Goal: Task Accomplishment & Management: Manage account settings

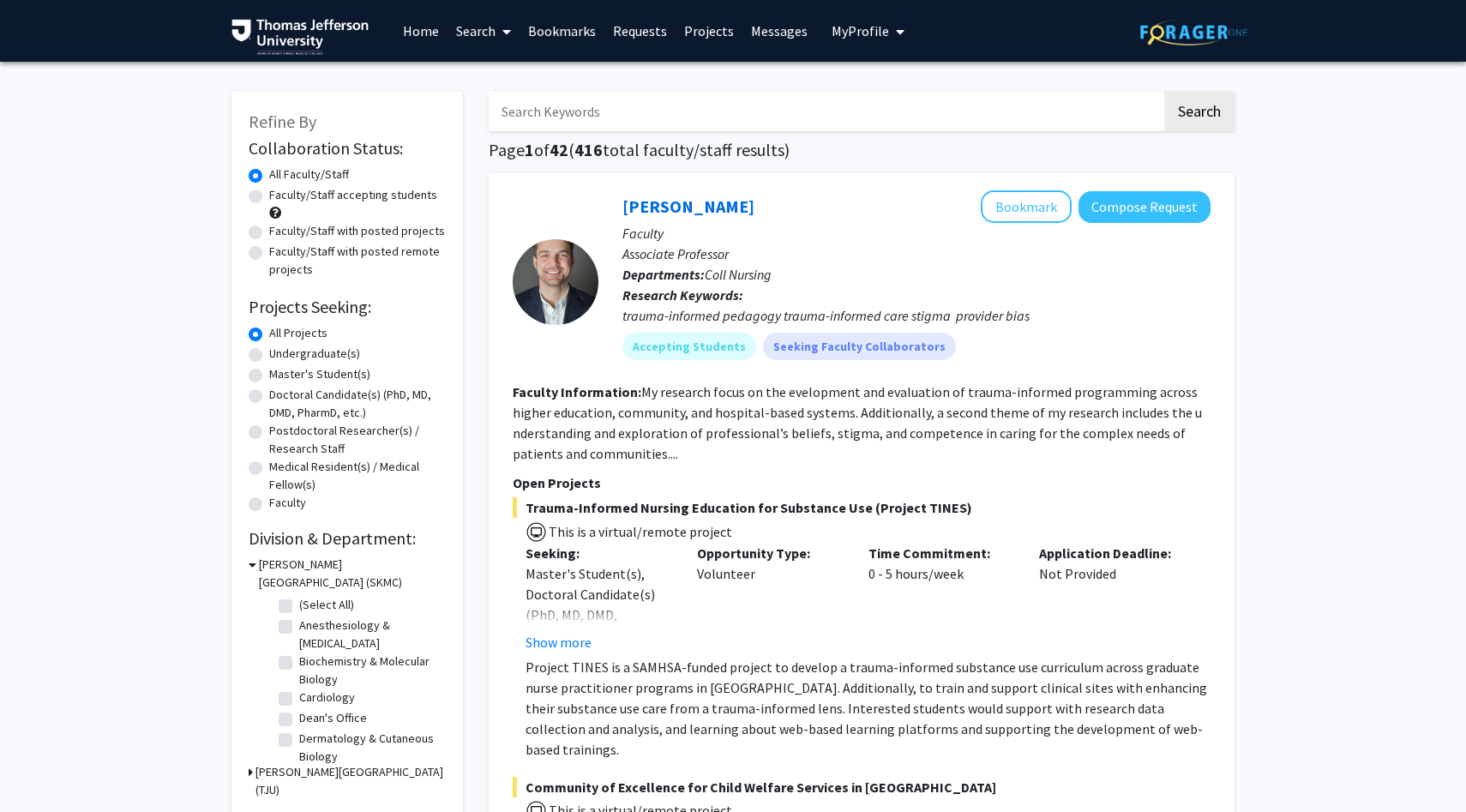
click at [880, 25] on span "My Profile" at bounding box center [860, 31] width 57 height 17
click at [892, 90] on span "[PERSON_NAME]" at bounding box center [937, 80] width 103 height 19
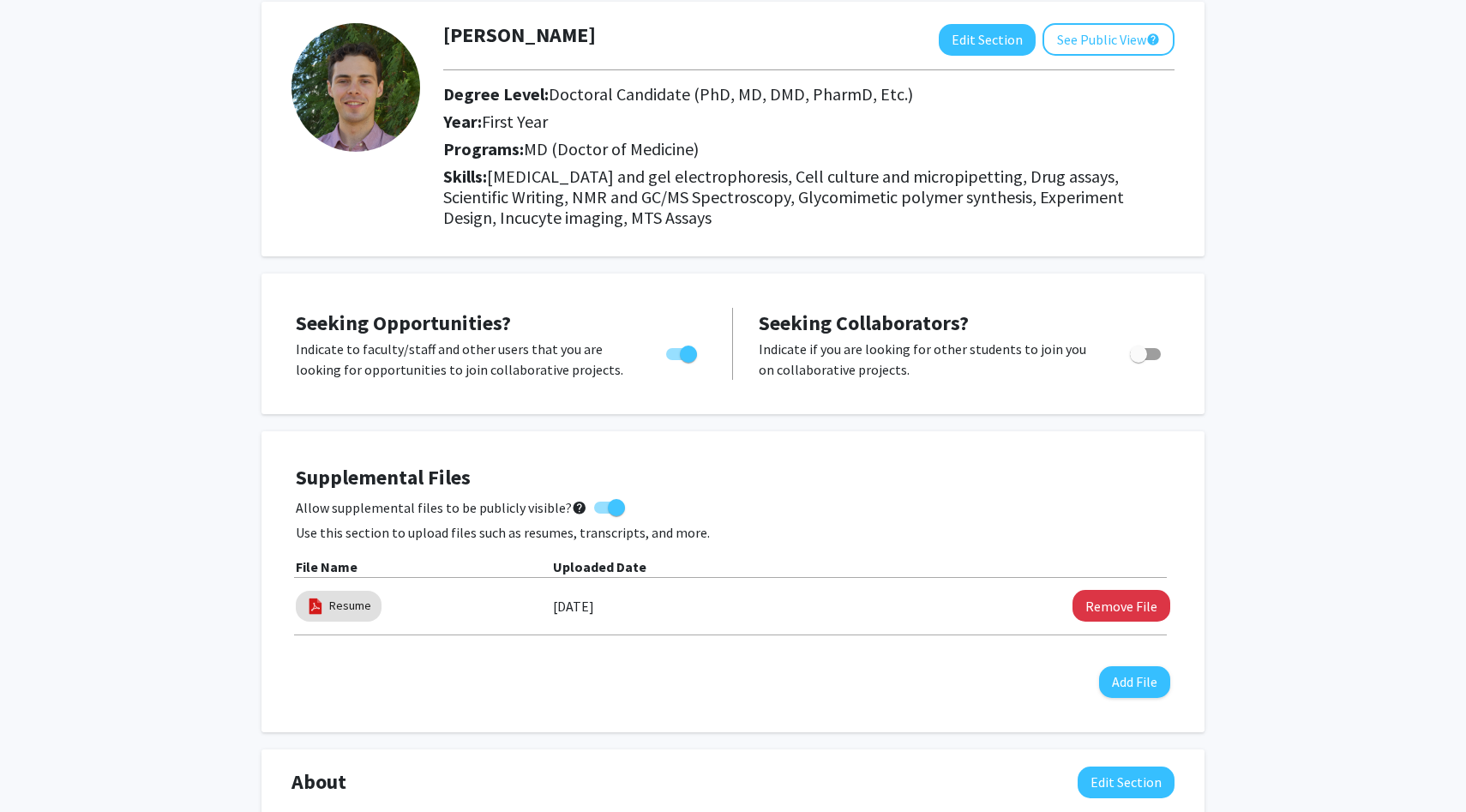
scroll to position [104, 0]
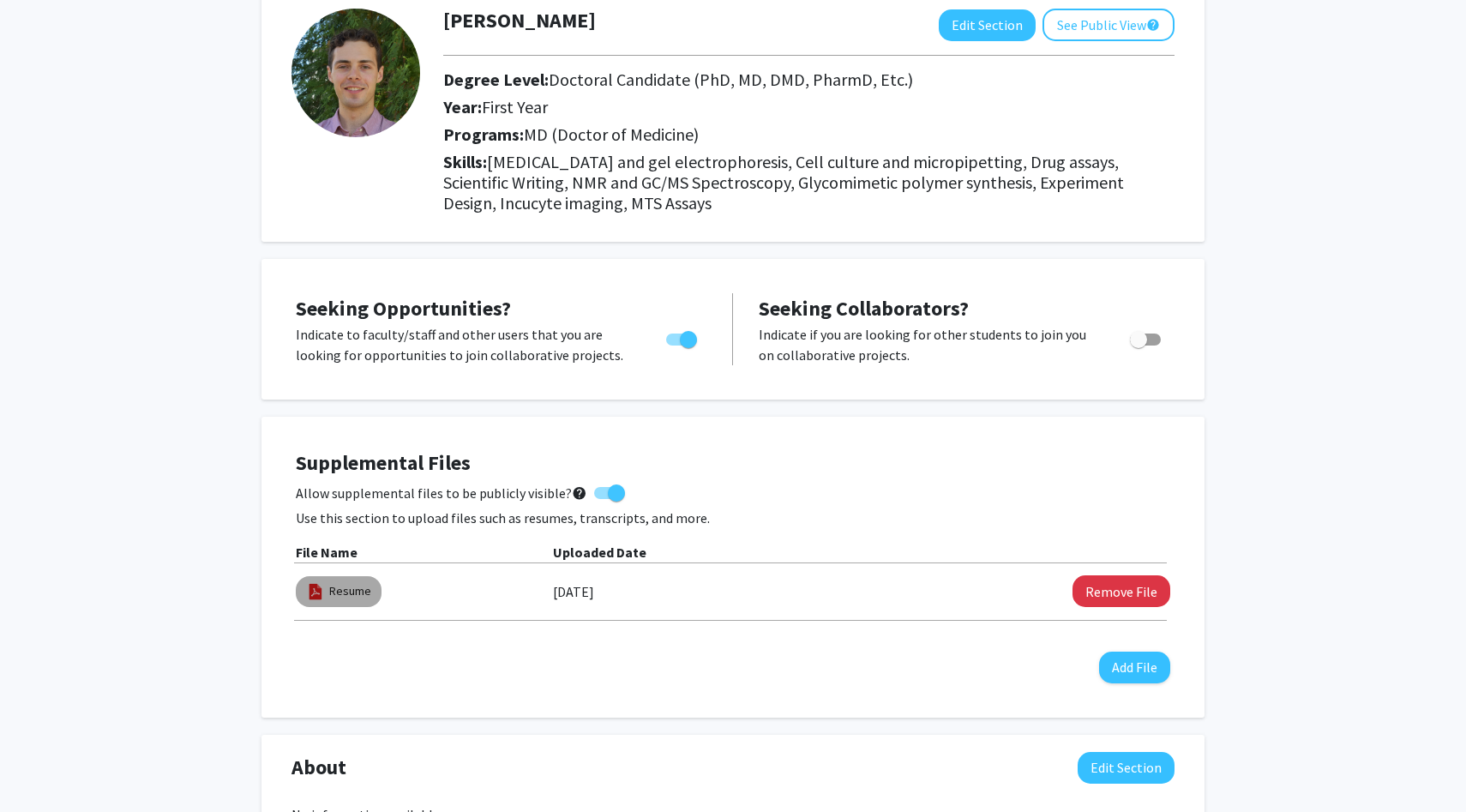
click at [318, 596] on img at bounding box center [316, 591] width 19 height 19
click at [346, 589] on link "Resume" at bounding box center [350, 590] width 42 height 18
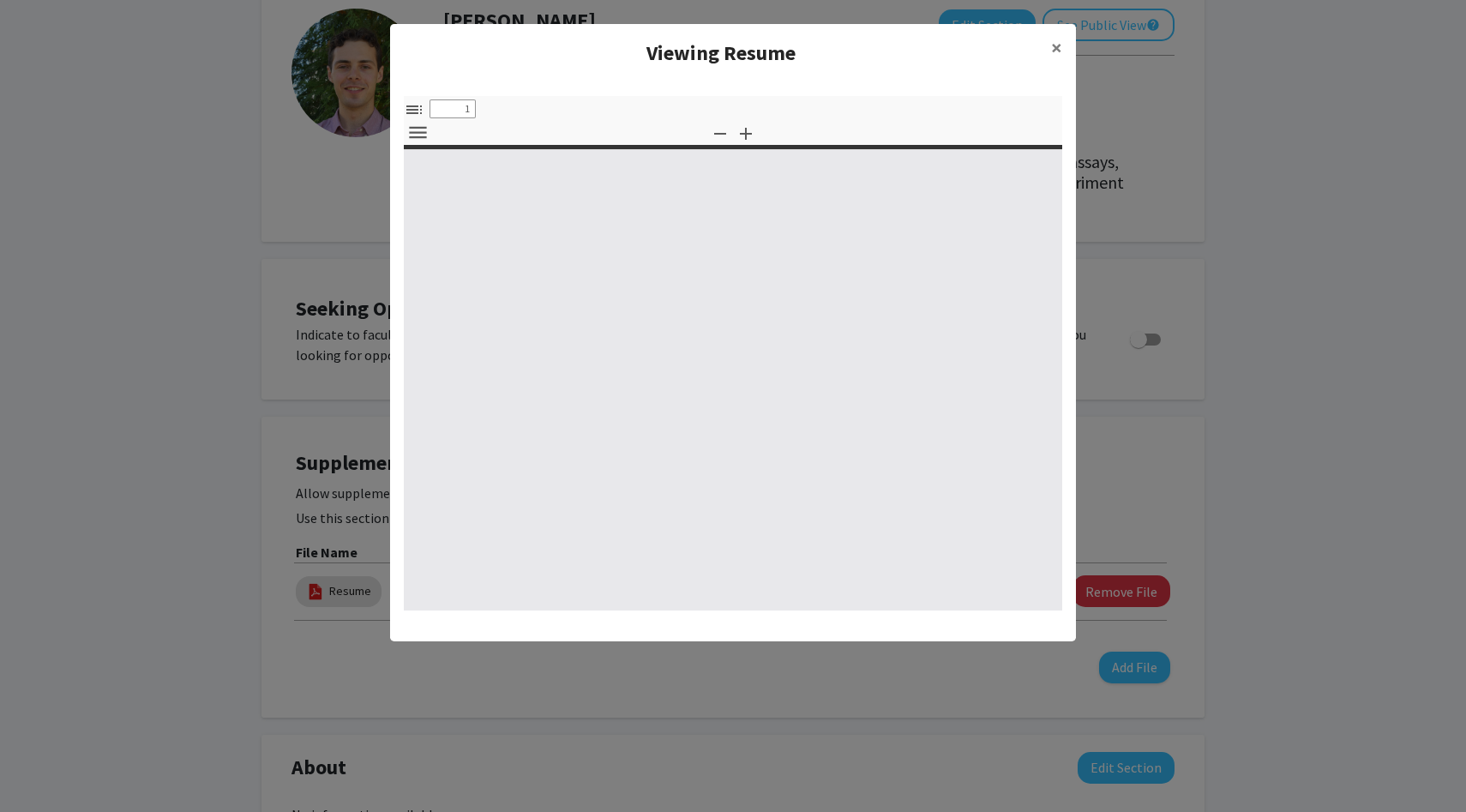
select select "custom"
type input "0"
select select "custom"
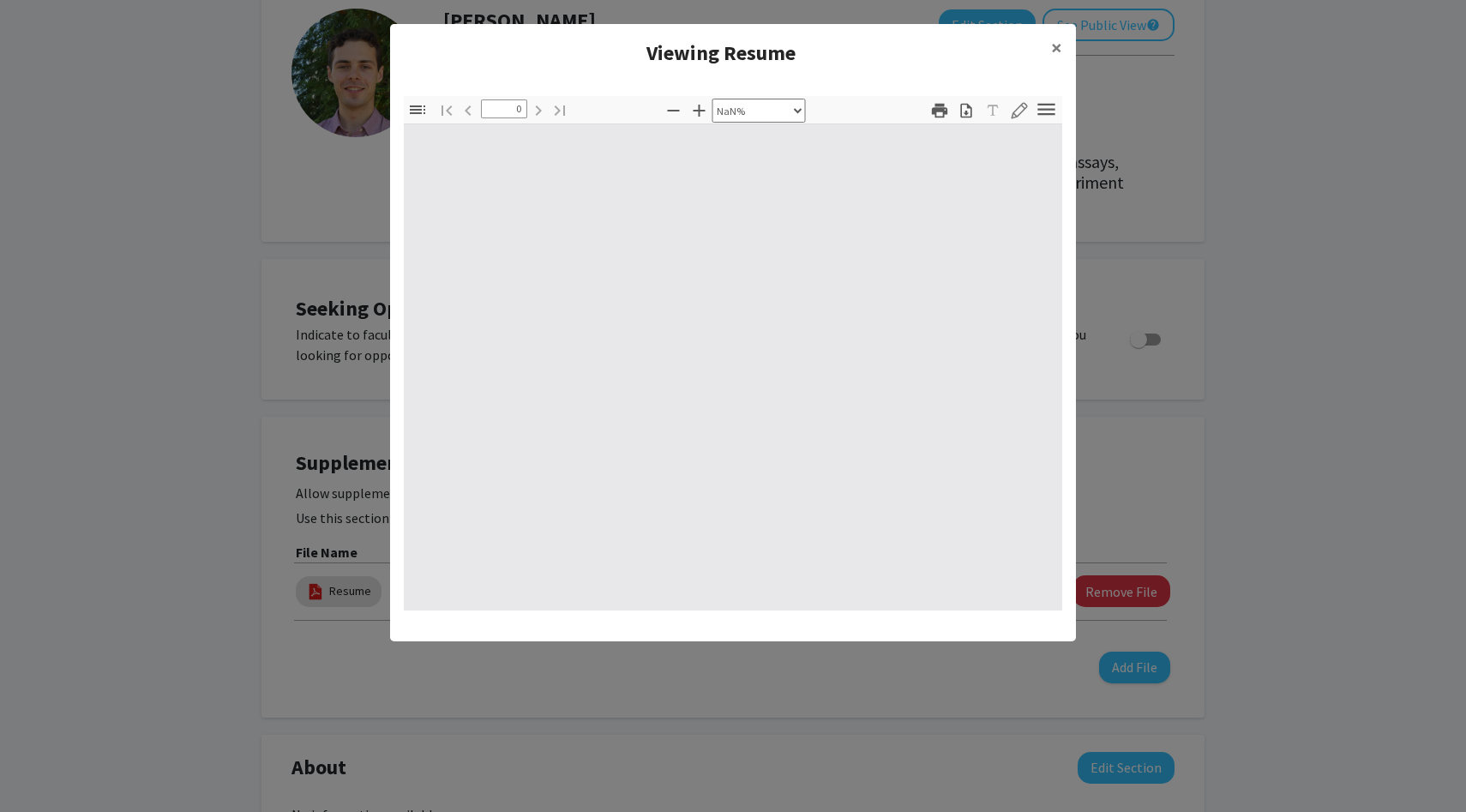
type input "1"
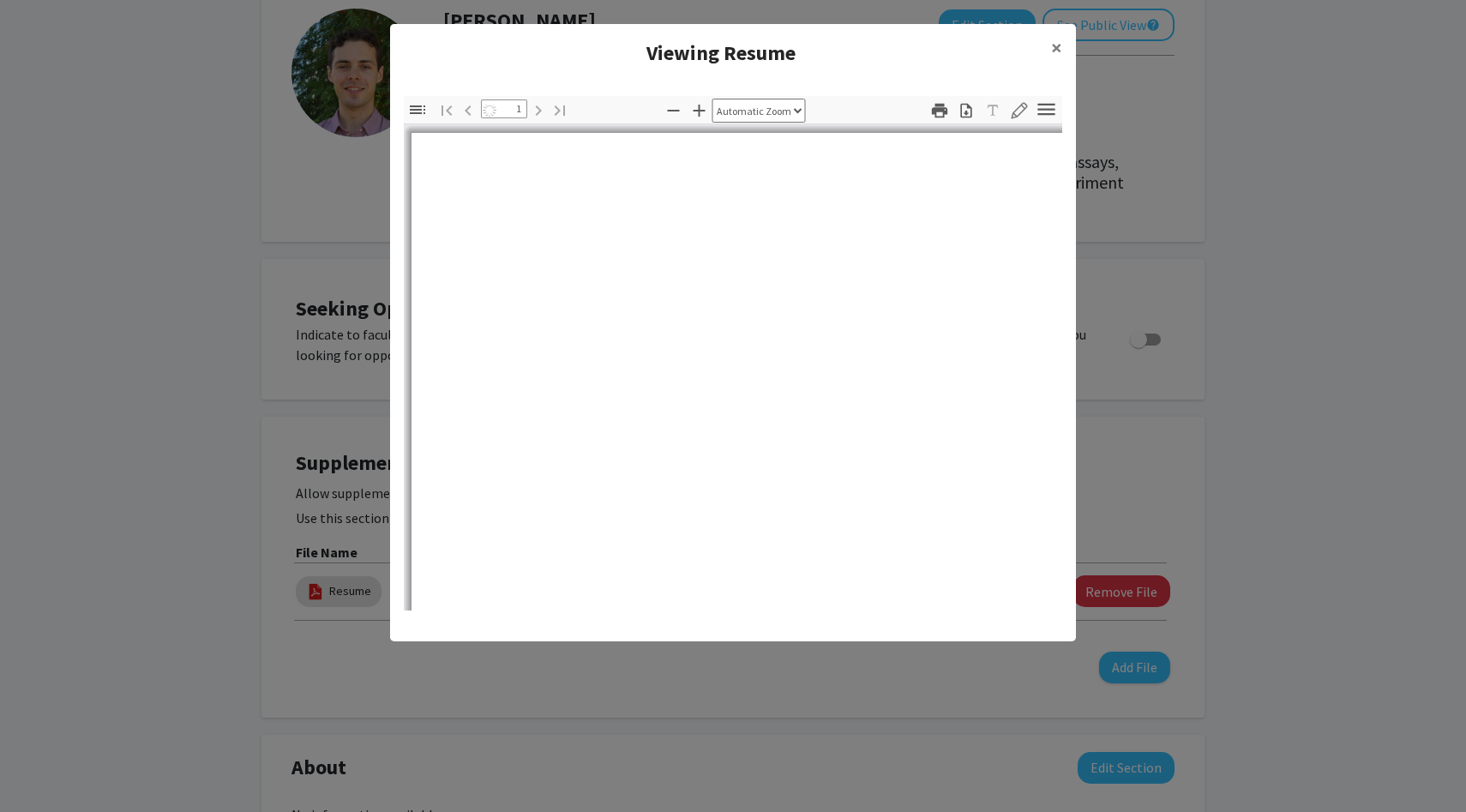
select select "auto"
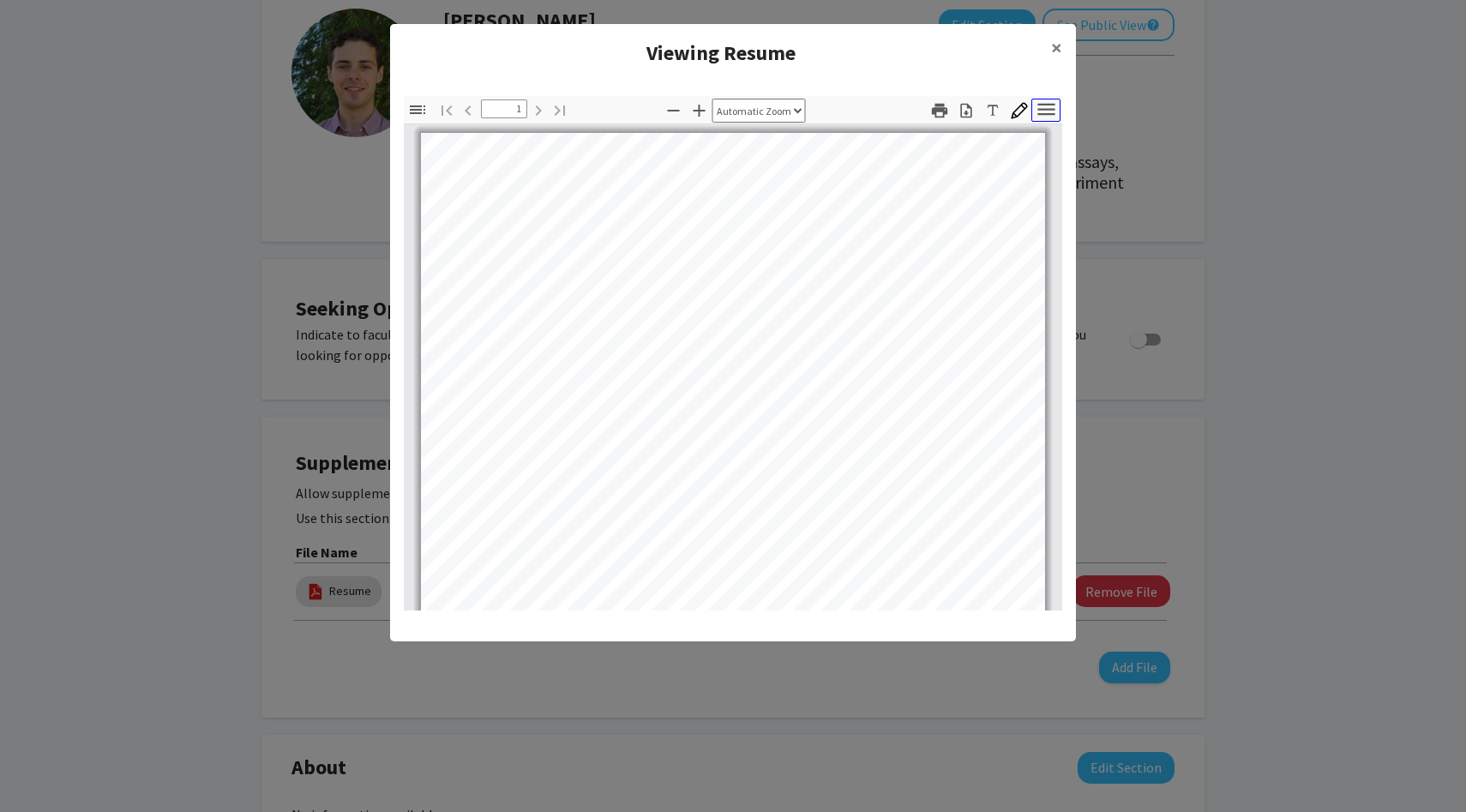
click at [1049, 109] on icon "button" at bounding box center [1046, 109] width 17 height 12
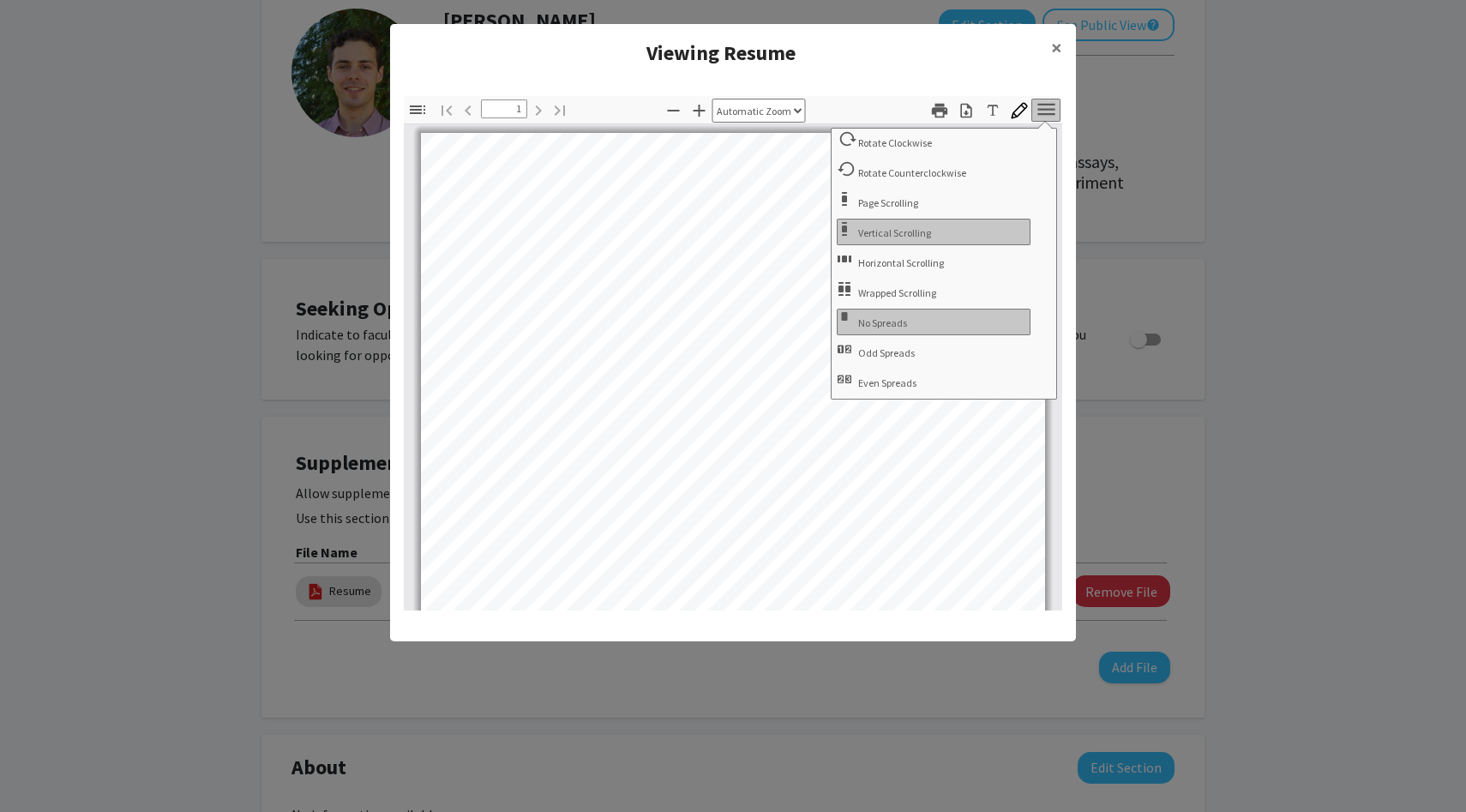
click at [903, 77] on div "Viewing Resume ×" at bounding box center [733, 53] width 686 height 58
click at [963, 106] on icon "button" at bounding box center [966, 110] width 17 height 17
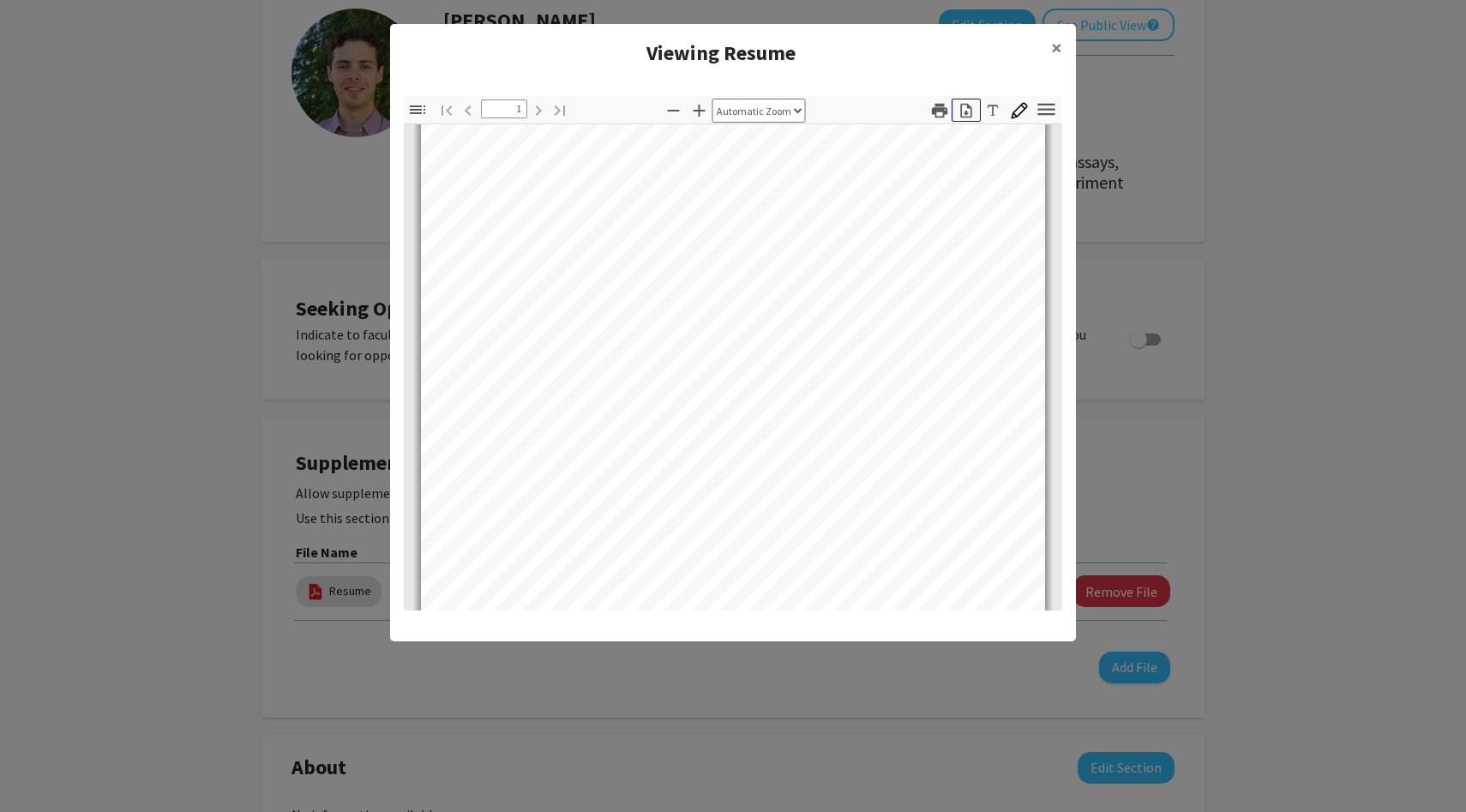
scroll to position [337, 0]
click at [1052, 37] on span "×" at bounding box center [1056, 47] width 11 height 27
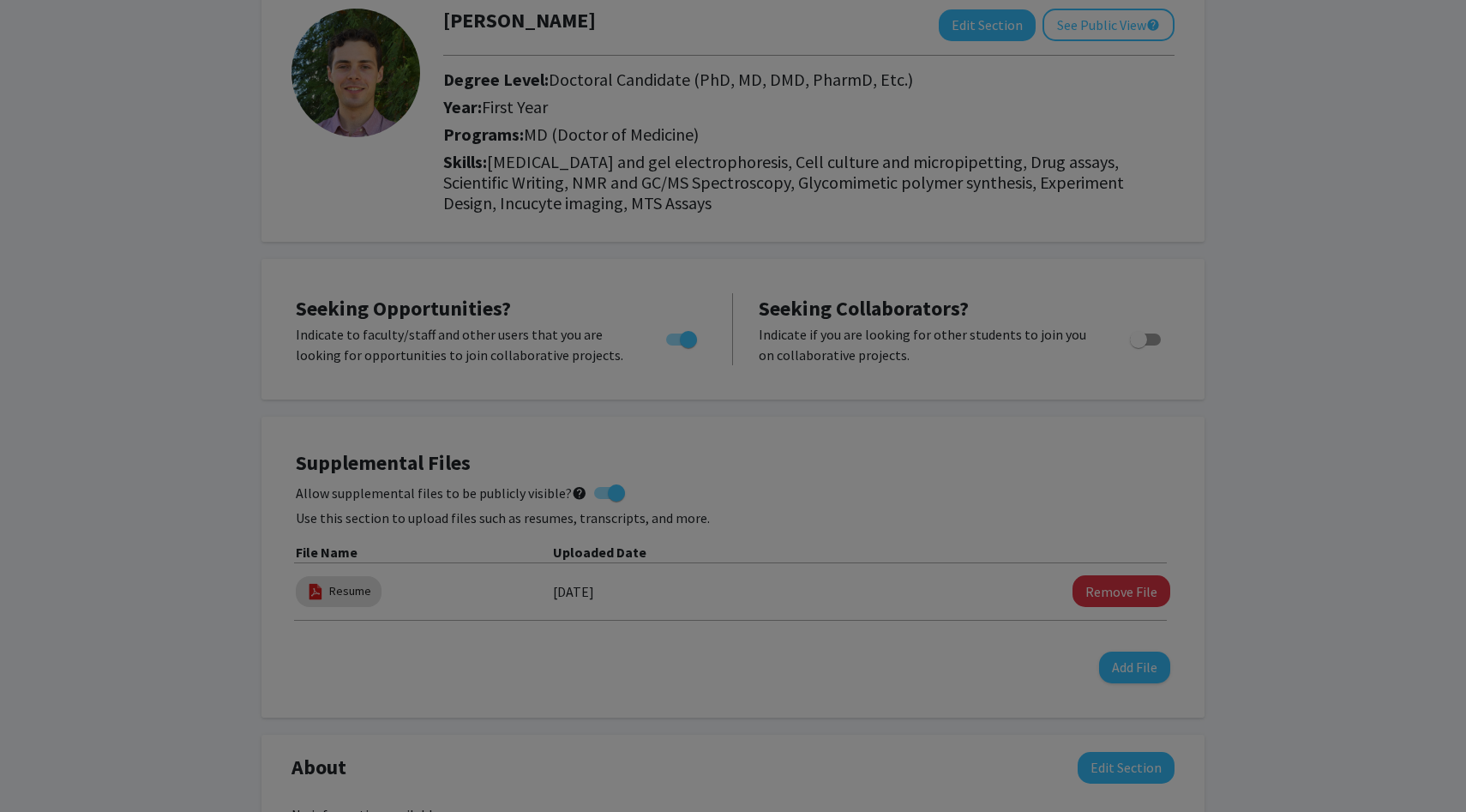
click at [1058, 65] on div "Thumbnails Document Outline Attachments Layers Current Outline Item Toggle Side…" at bounding box center [733, 198] width 686 height 542
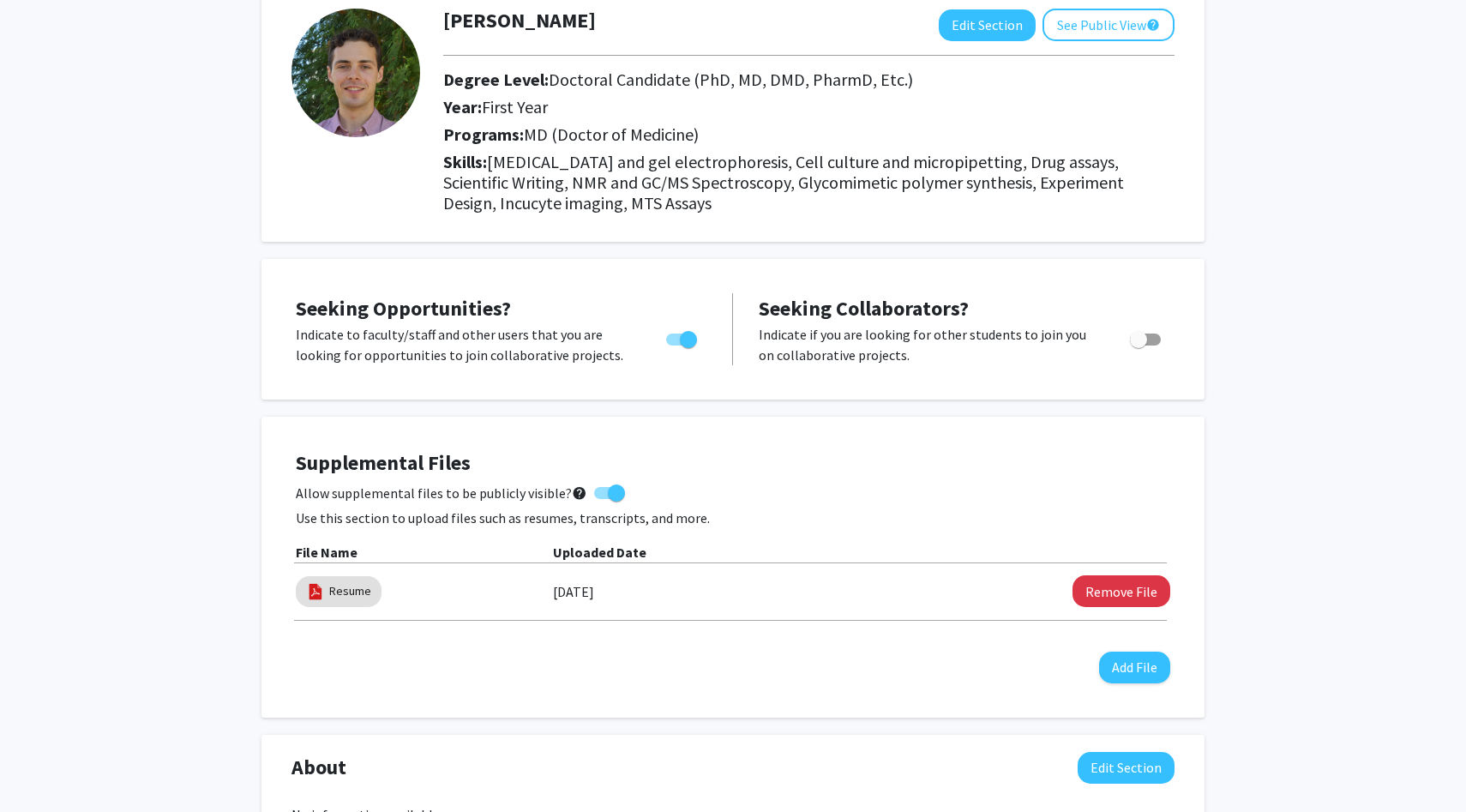
click at [1136, 649] on div "Supplemental Files Allow supplemental files to be publicly visible? help Use th…" at bounding box center [733, 567] width 875 height 232
click at [1136, 665] on button "Add File" at bounding box center [1135, 667] width 71 height 31
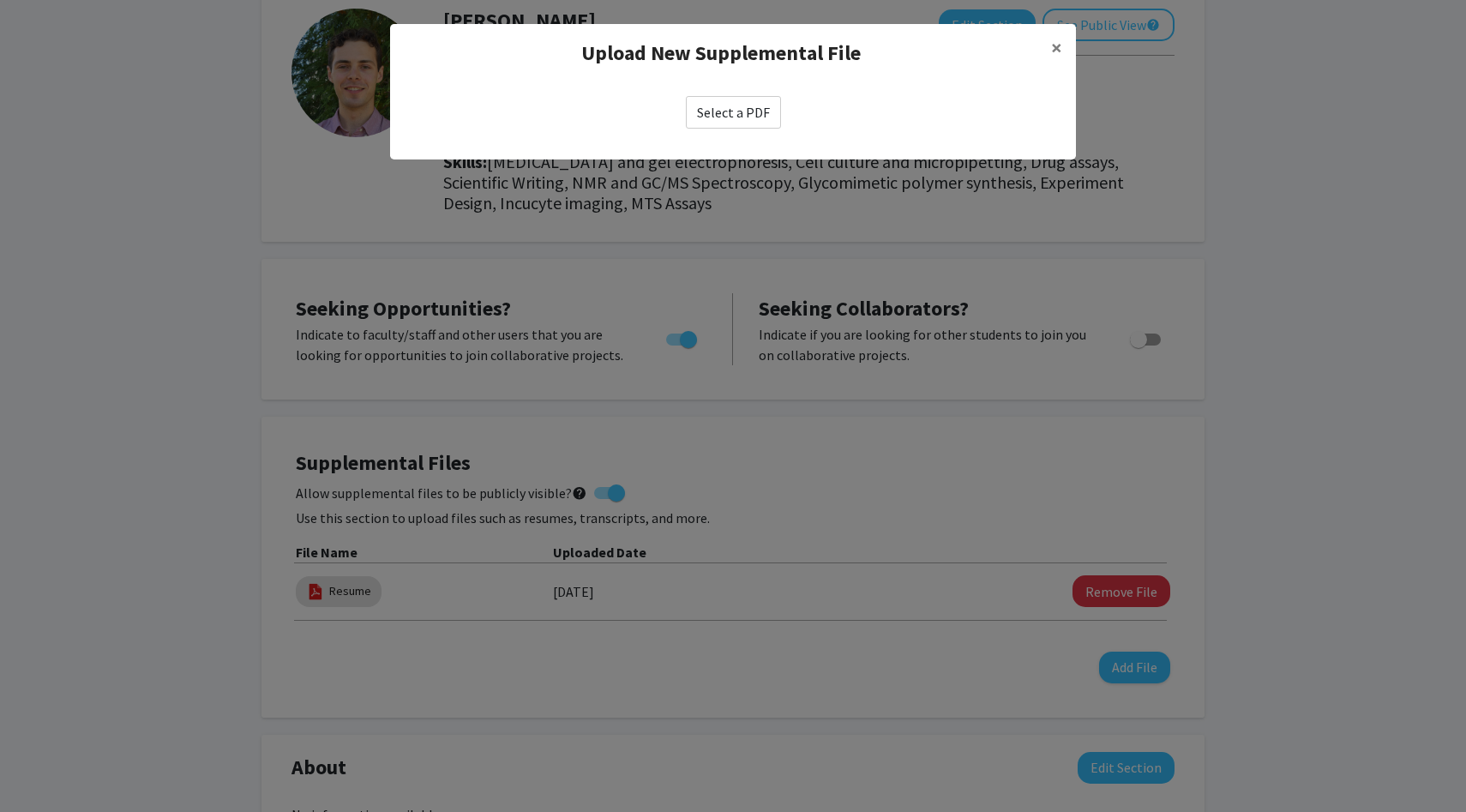
click at [736, 101] on label "Select a PDF" at bounding box center [733, 111] width 95 height 32
click at [0, 0] on input "Select a PDF" at bounding box center [0, 0] width 0 height 0
select select "custom"
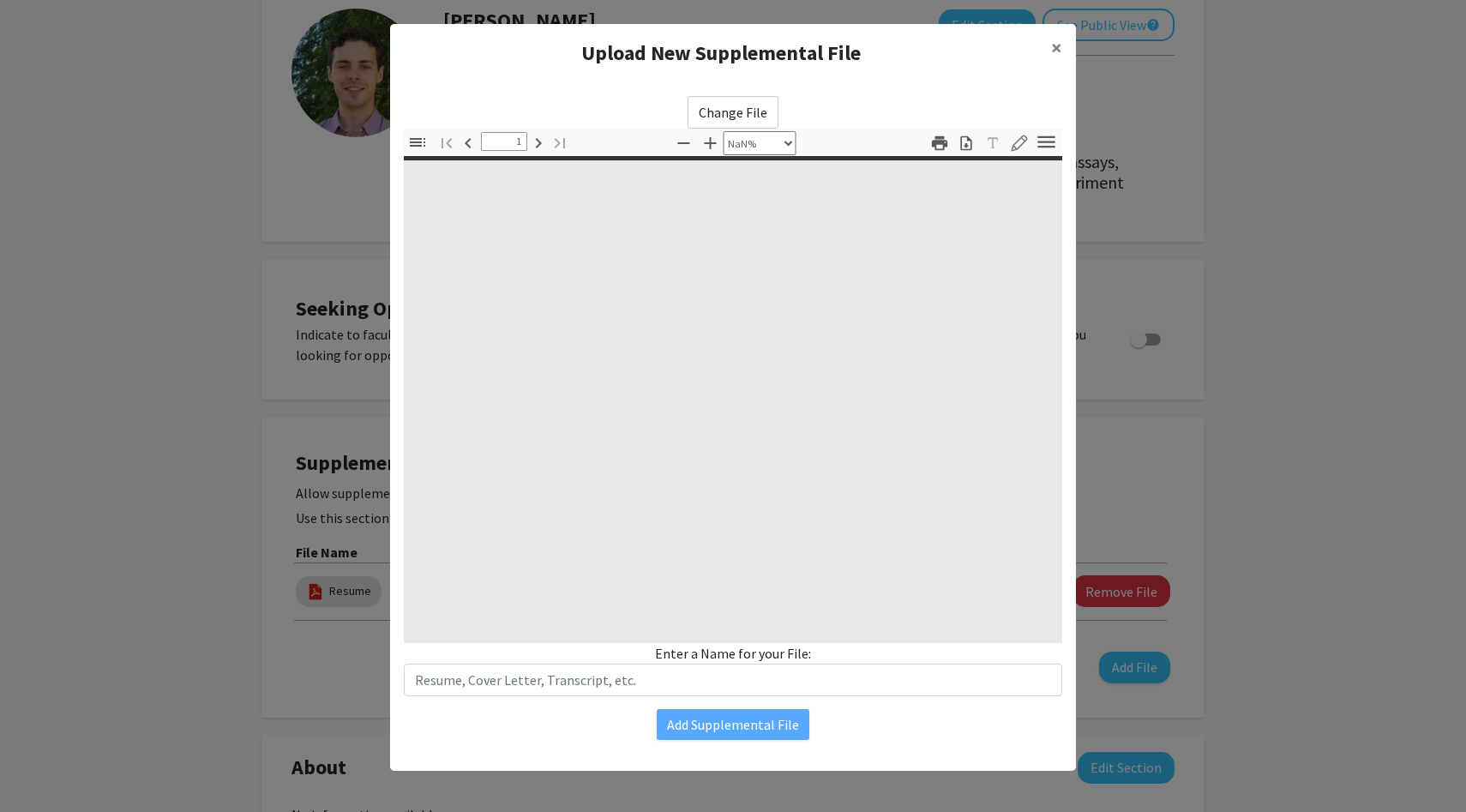
type input "0"
select select "custom"
type input "1"
select select "auto"
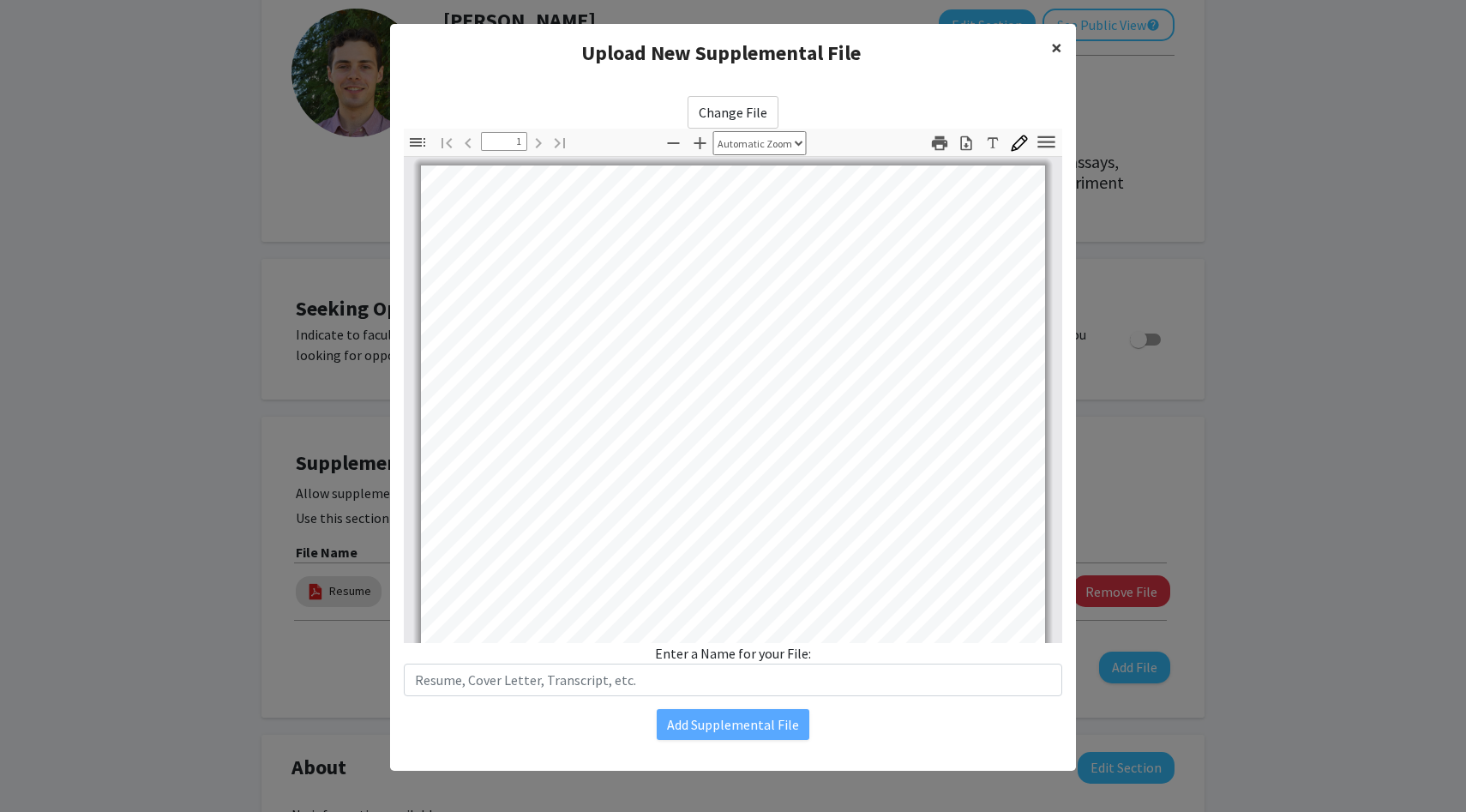
click at [1054, 46] on span "×" at bounding box center [1056, 47] width 11 height 27
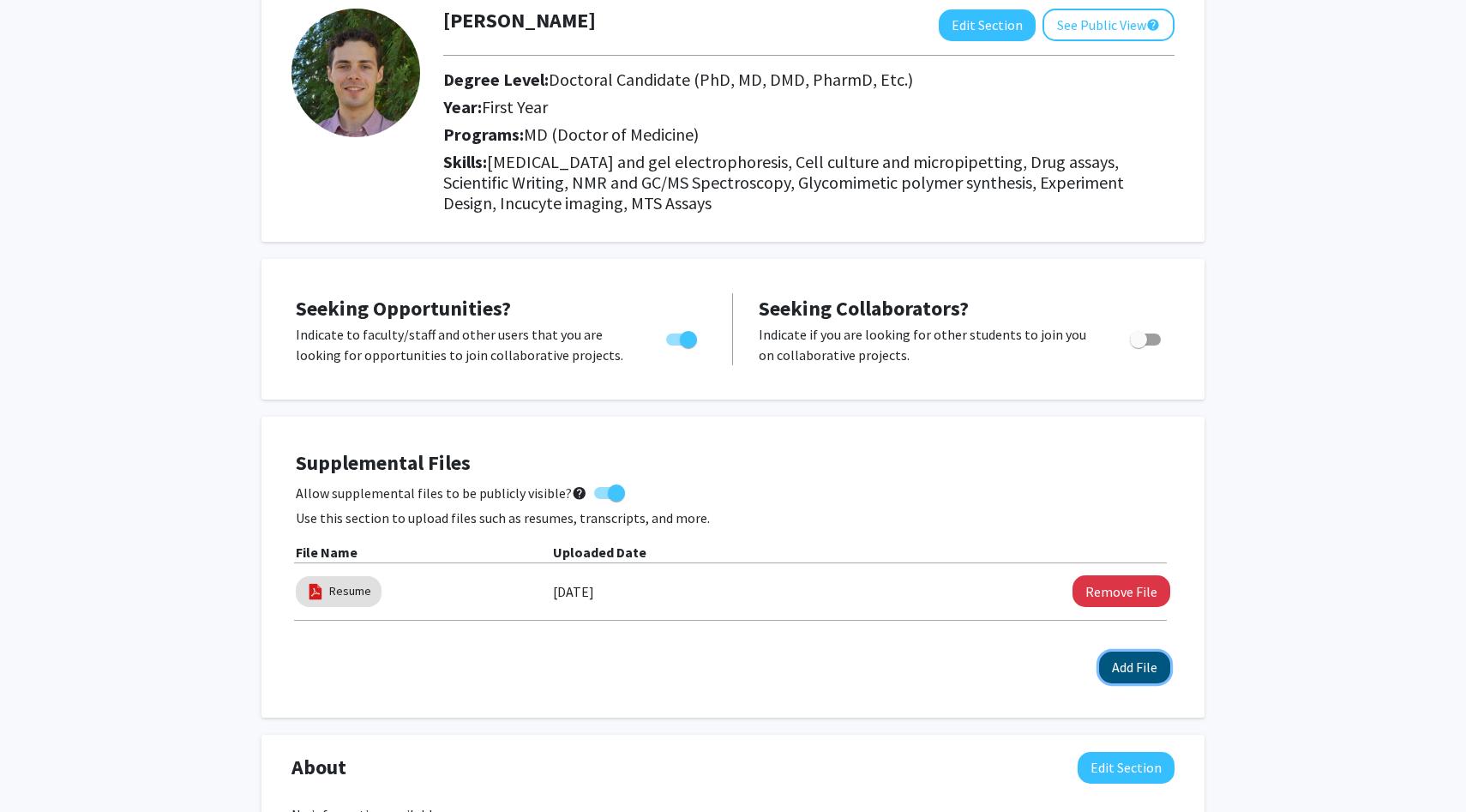
click at [1152, 675] on button "Add File" at bounding box center [1135, 667] width 71 height 31
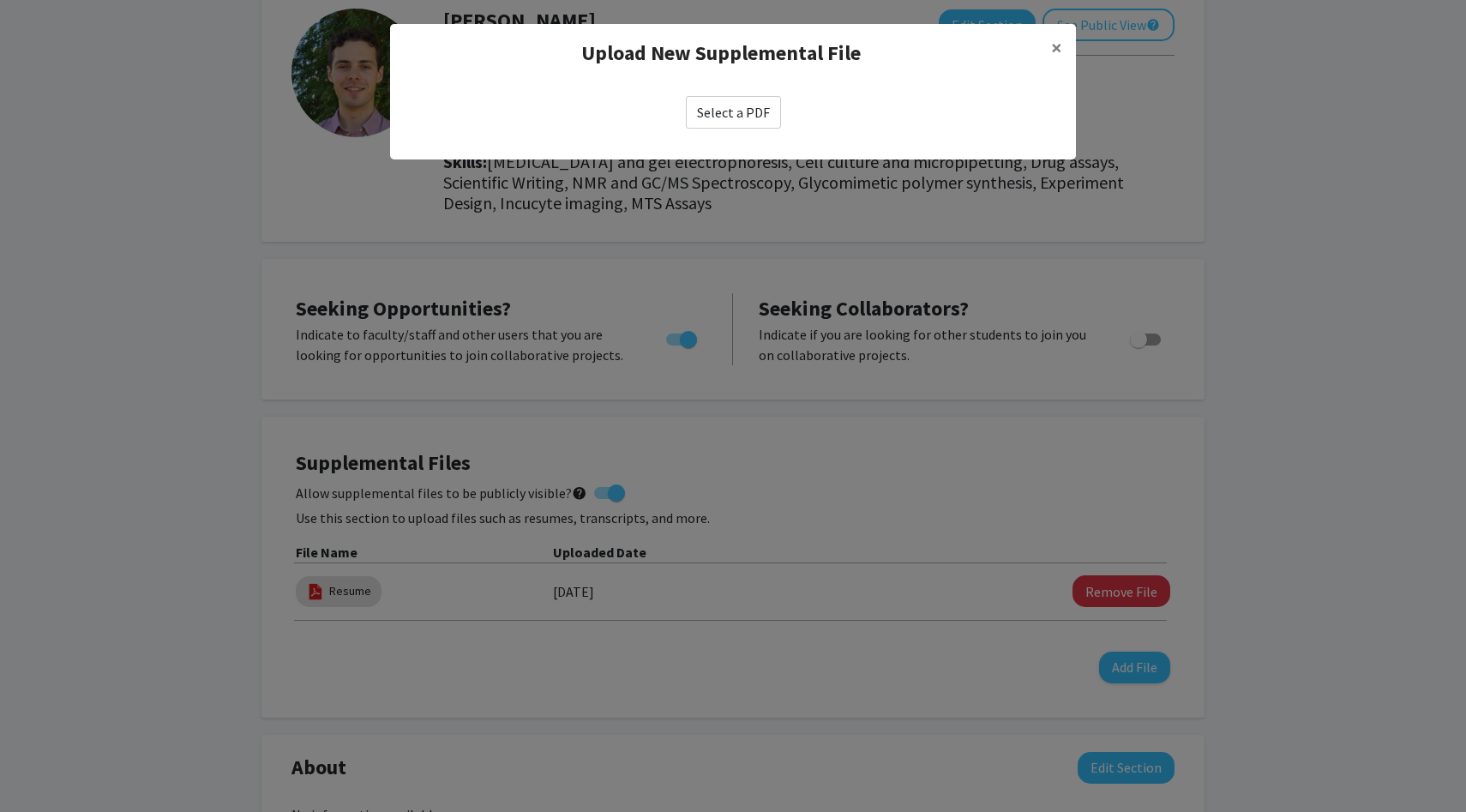
click at [723, 110] on label "Select a PDF" at bounding box center [733, 111] width 95 height 32
click at [0, 0] on input "Select a PDF" at bounding box center [0, 0] width 0 height 0
select select "custom"
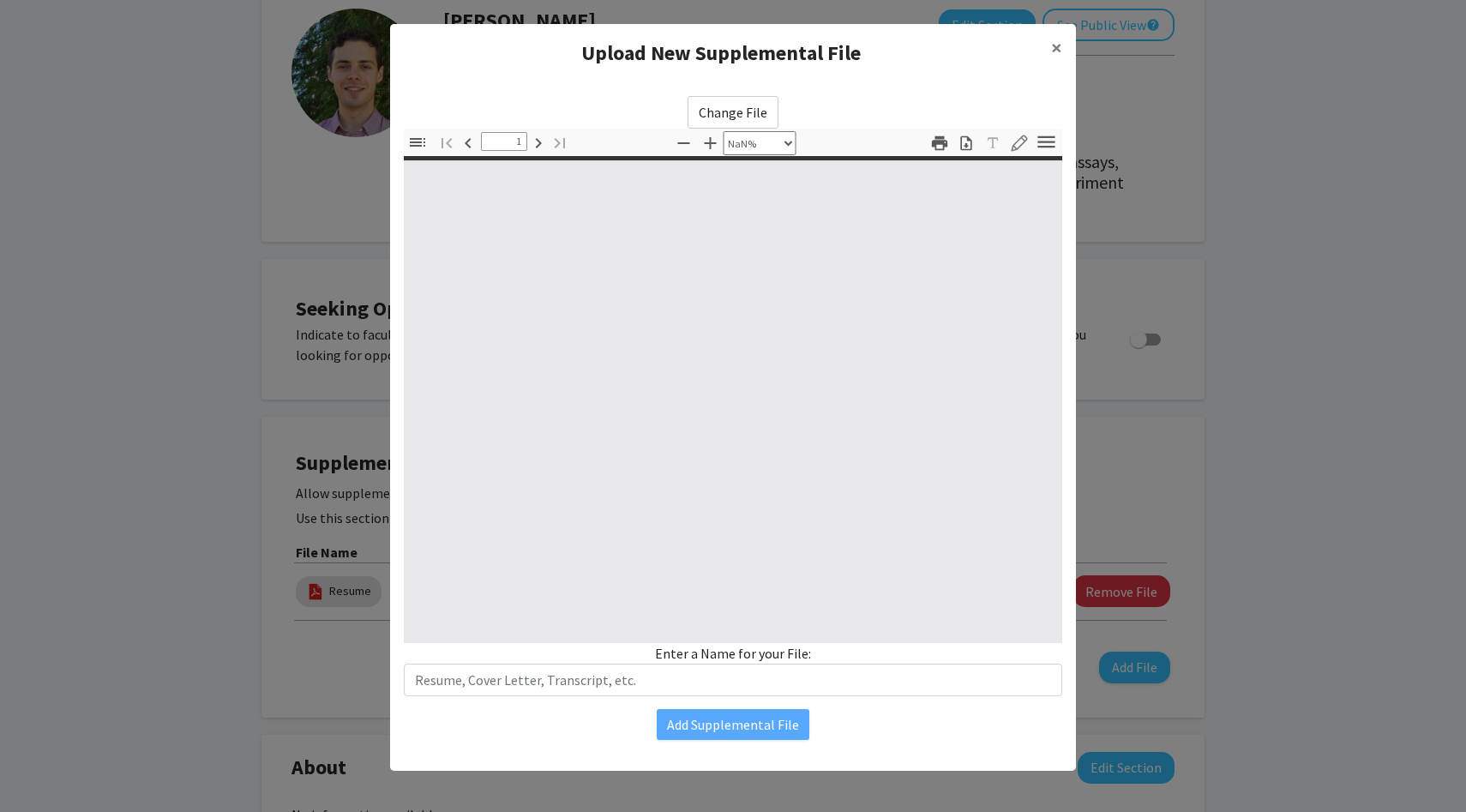
click at [599, 654] on div "Enter a Name for your File:" at bounding box center [732, 669] width 658 height 53
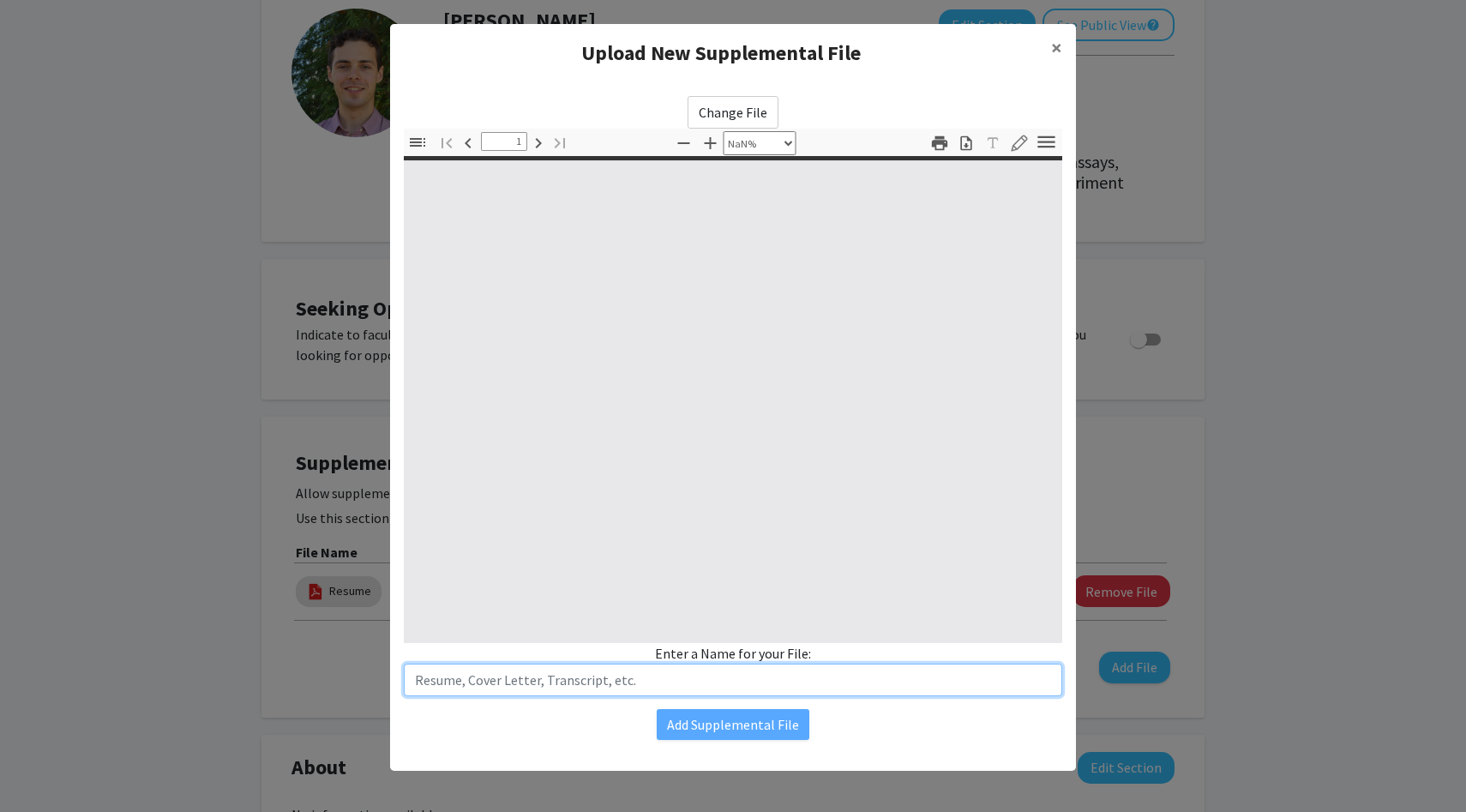
click at [599, 680] on input "text" at bounding box center [732, 679] width 658 height 32
type input "Resume"
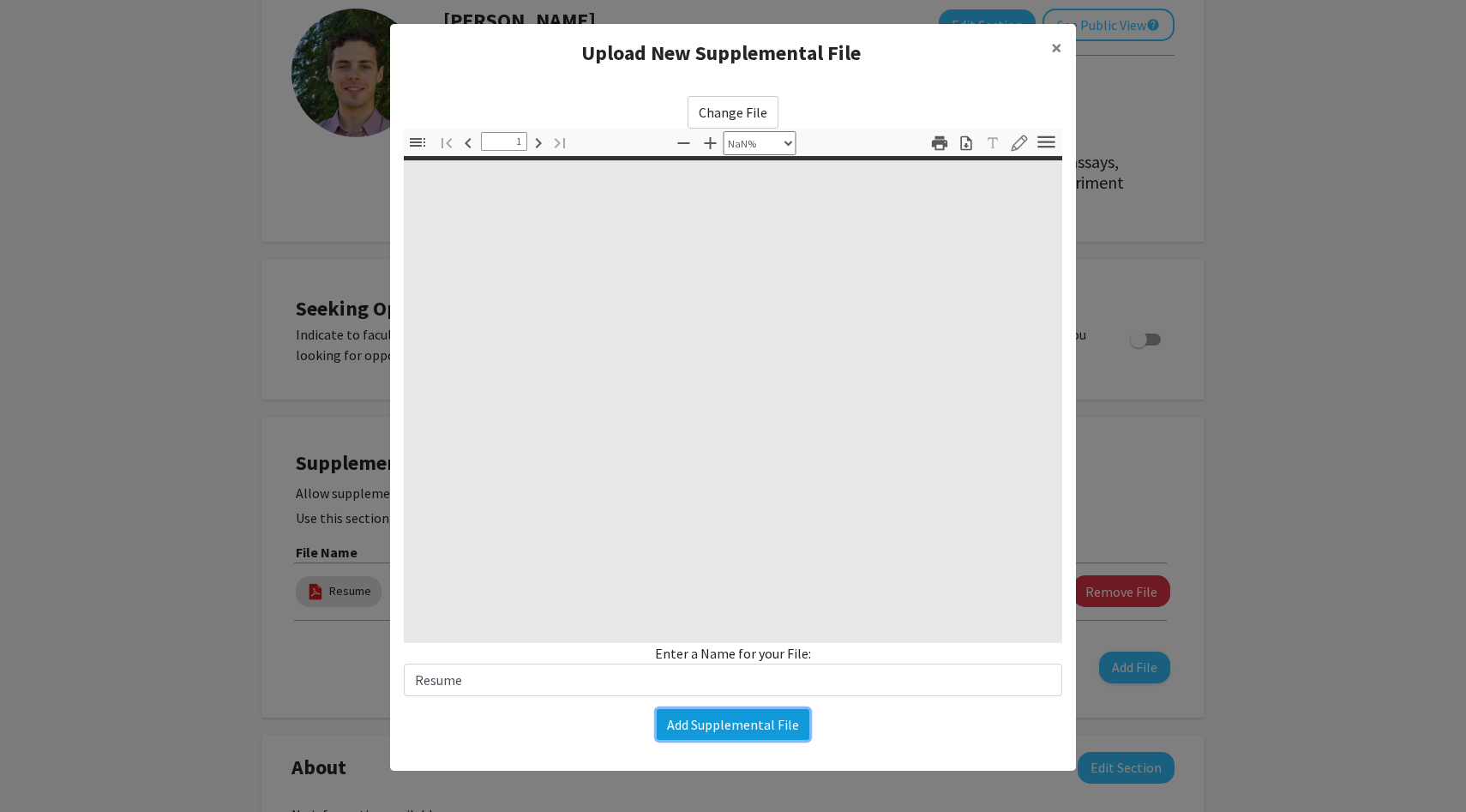
click at [775, 722] on button "Add Supplemental File" at bounding box center [732, 723] width 152 height 30
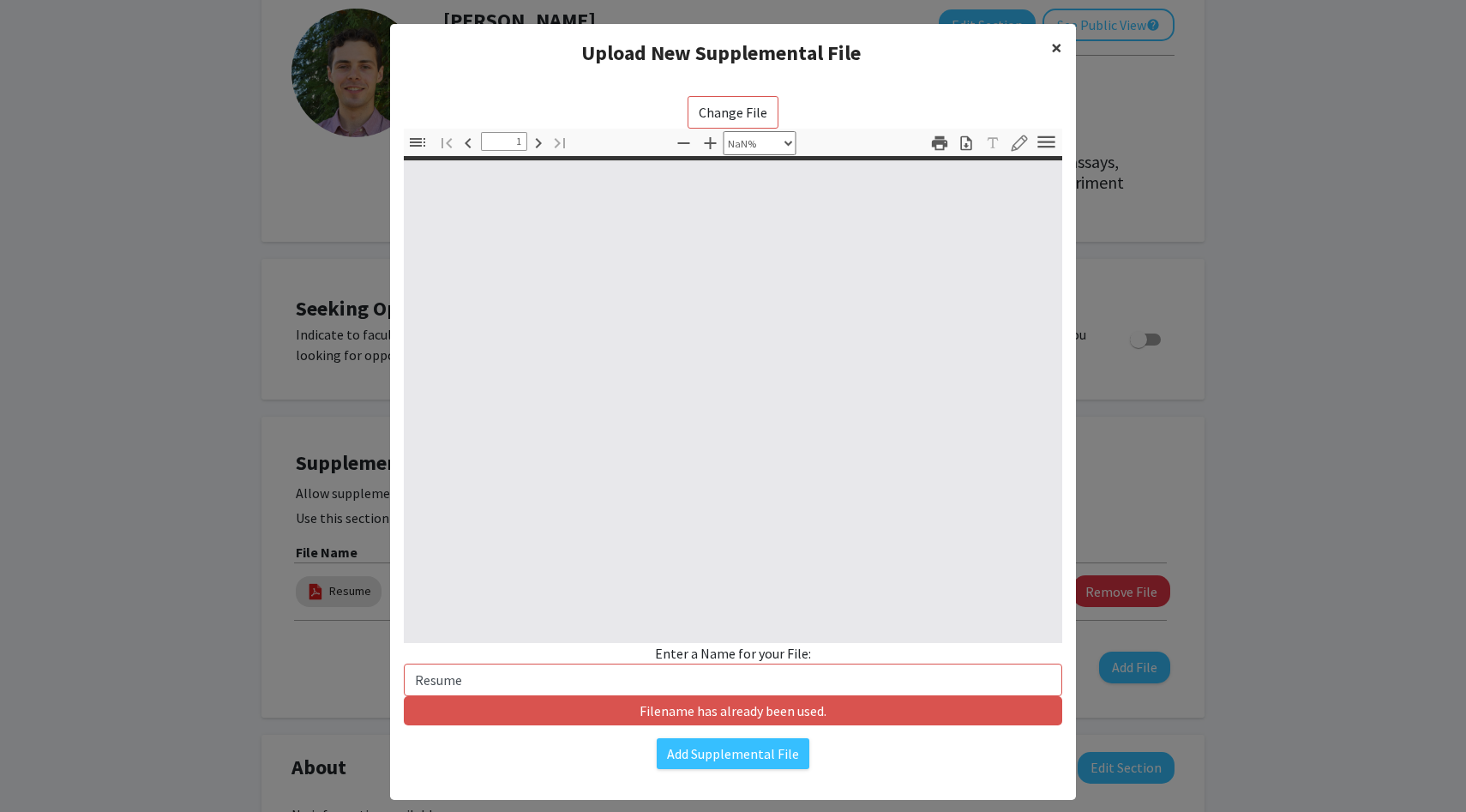
click at [1058, 47] on span "×" at bounding box center [1056, 47] width 11 height 27
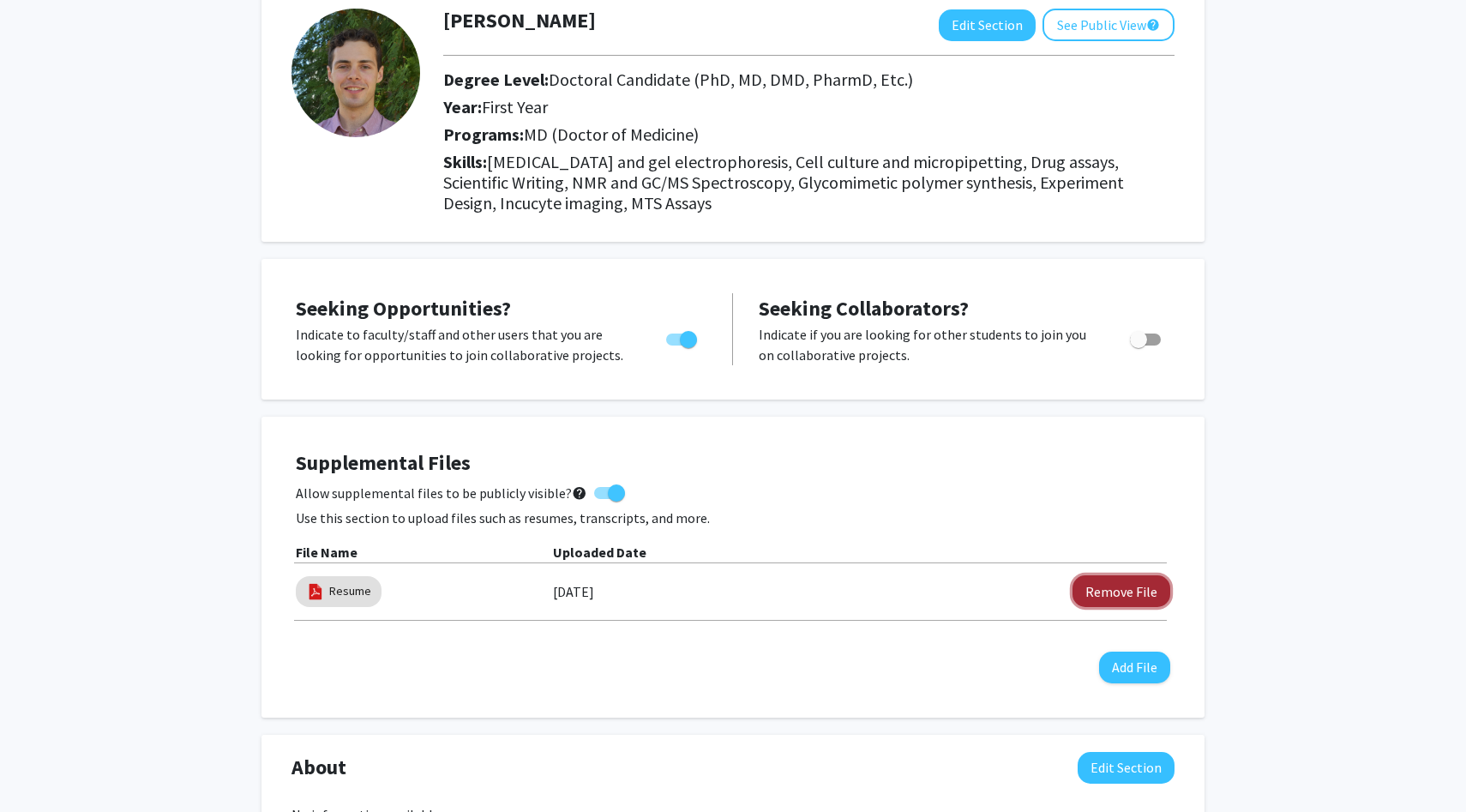
click at [1137, 586] on button "Remove File" at bounding box center [1121, 590] width 97 height 31
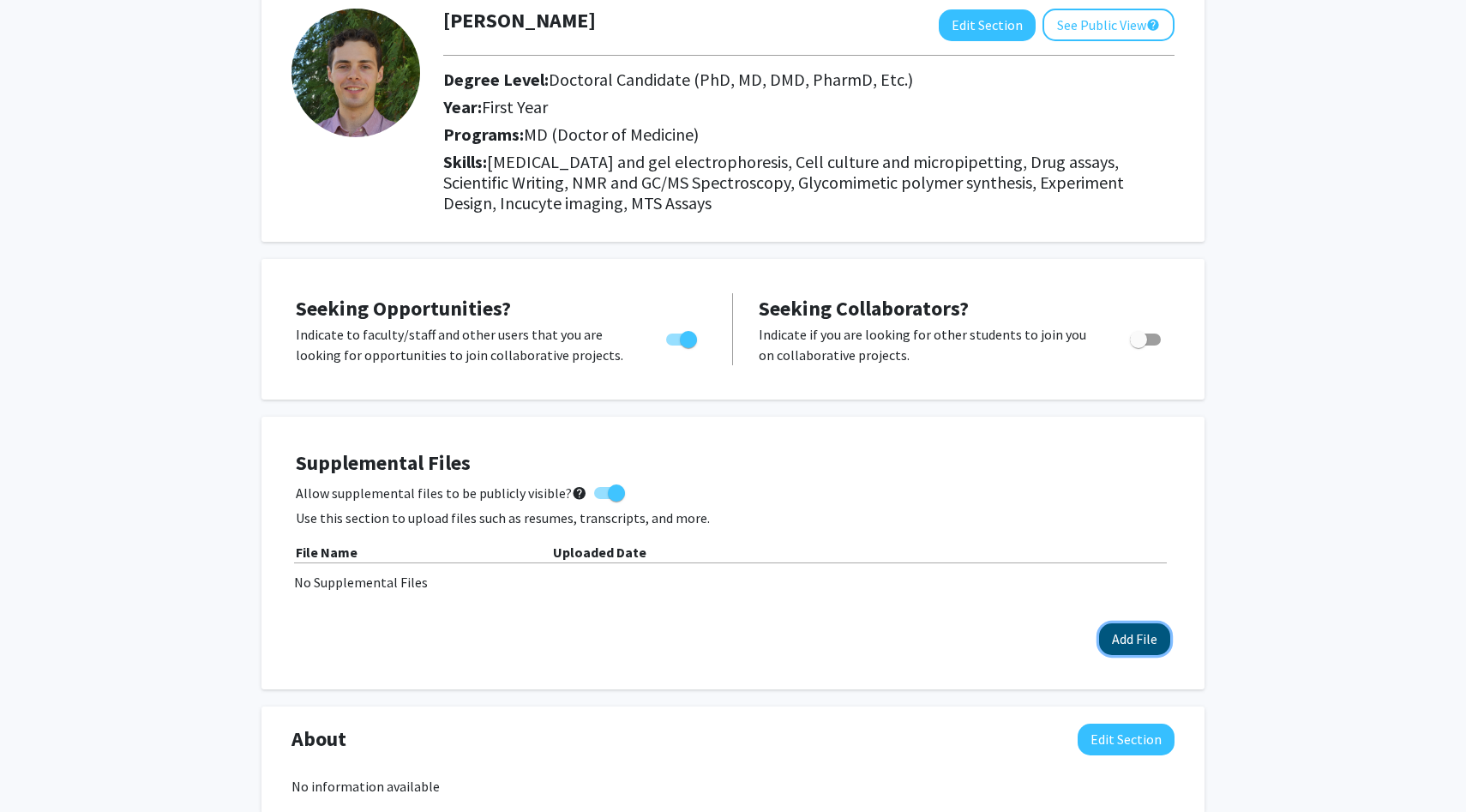
click at [1135, 637] on button "Add File" at bounding box center [1135, 639] width 71 height 31
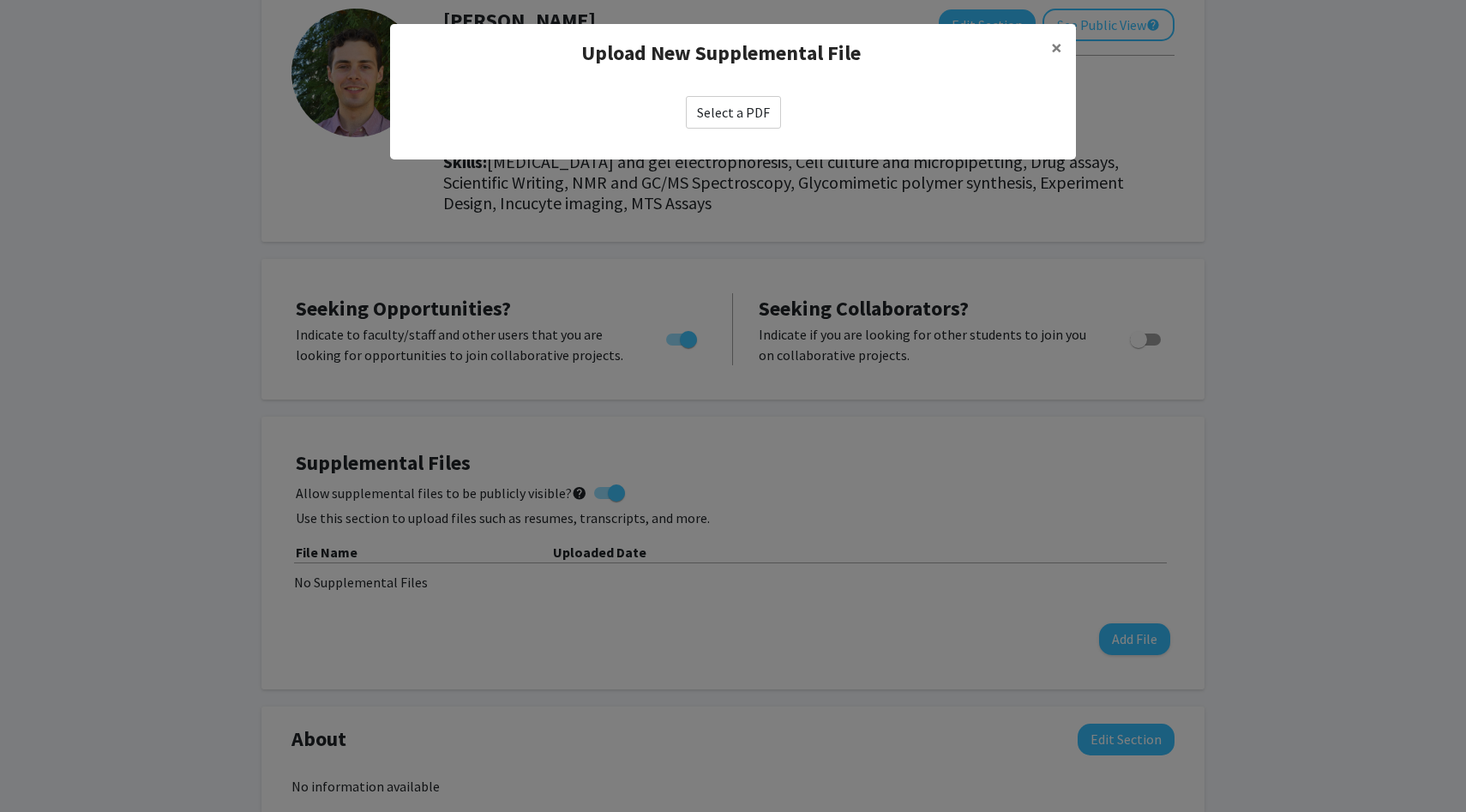
click at [727, 163] on modal-container "Upload New Supplemental File × Select a PDF" at bounding box center [733, 406] width 1466 height 812
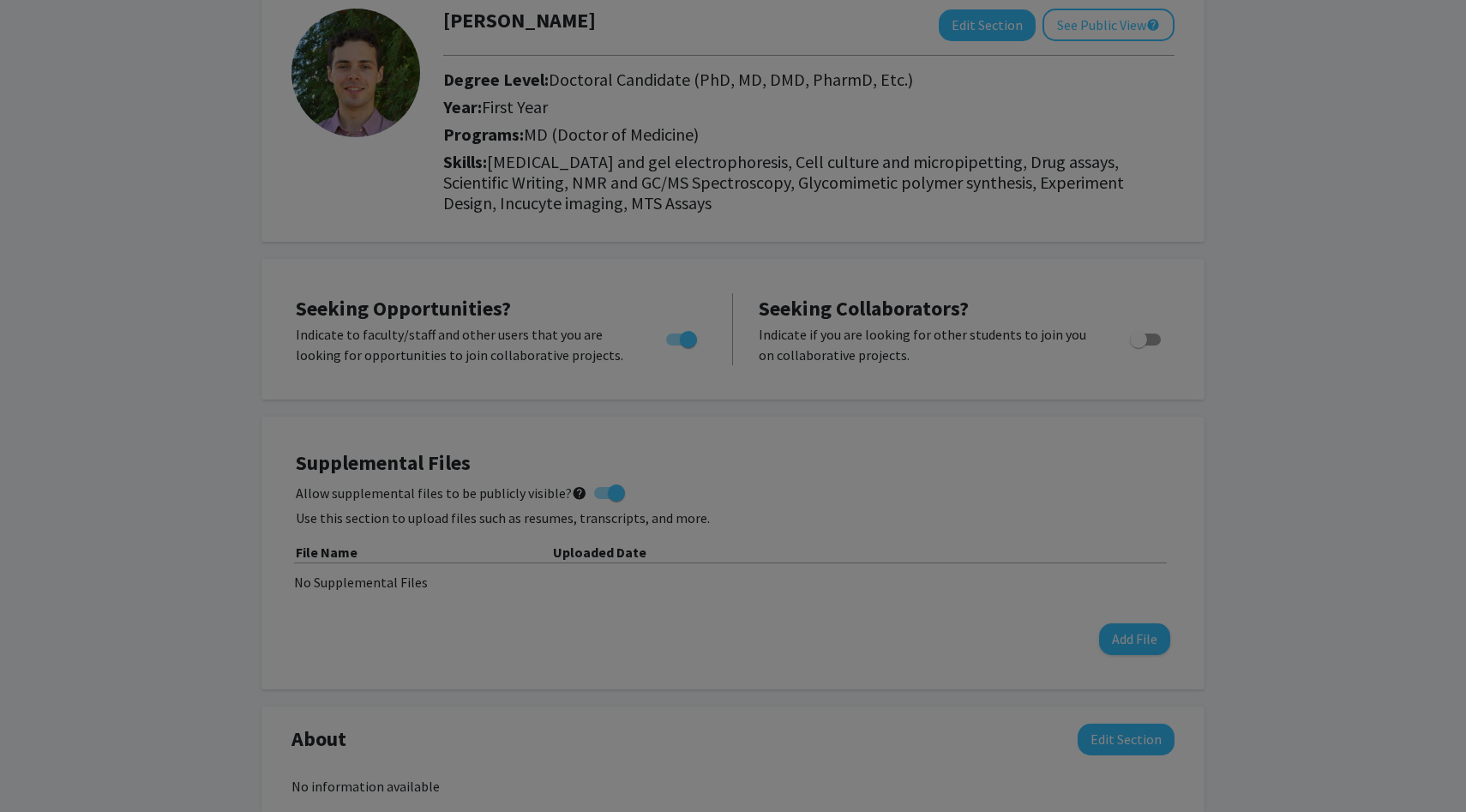
click at [727, 130] on modal-container "Upload New Supplemental File × Select a PDF" at bounding box center [733, 406] width 1466 height 812
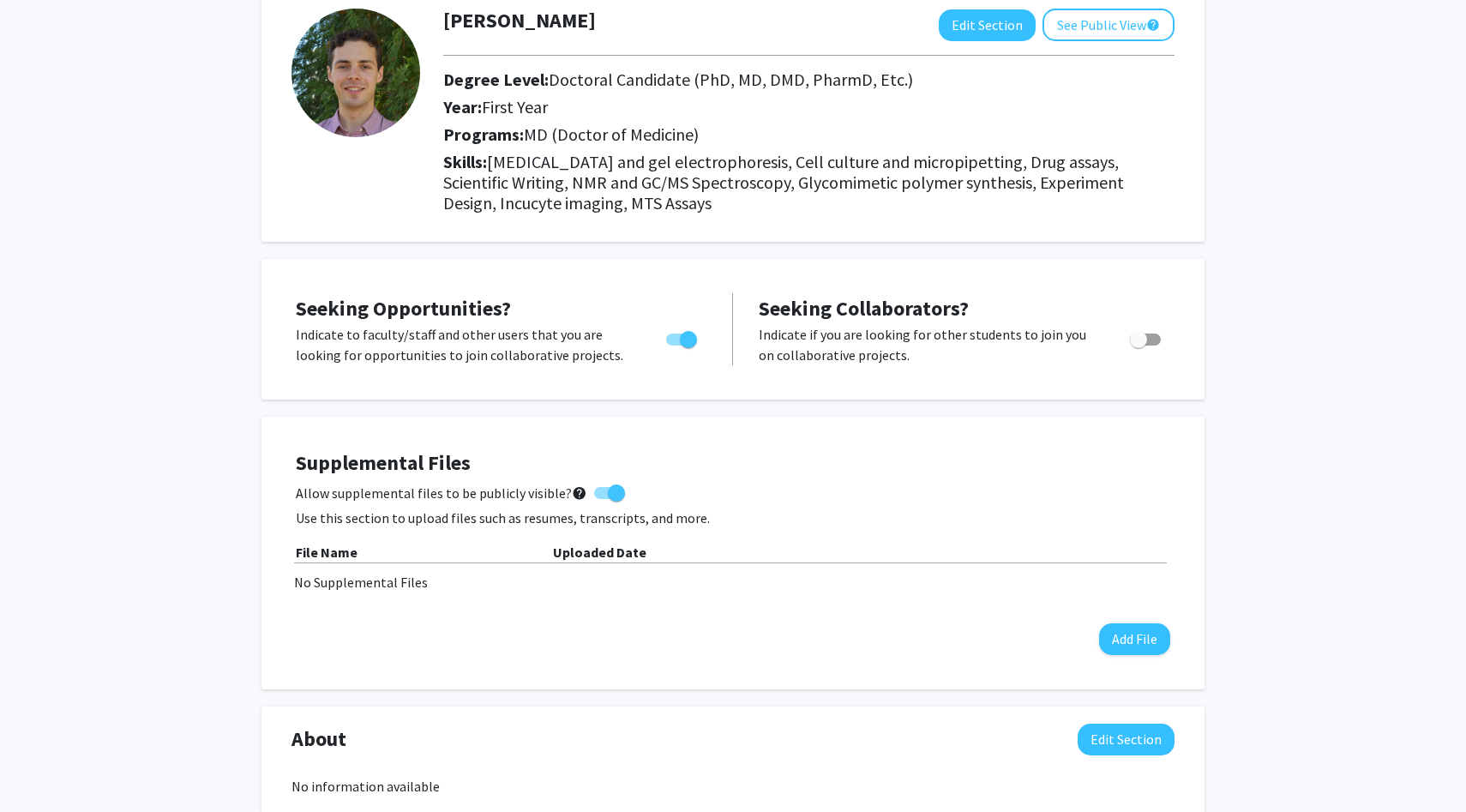
click at [1143, 609] on div "Supplemental Files Allow supplemental files to be publicly visible? help Use th…" at bounding box center [733, 553] width 875 height 204
click at [1131, 626] on button "Add File" at bounding box center [1135, 639] width 71 height 31
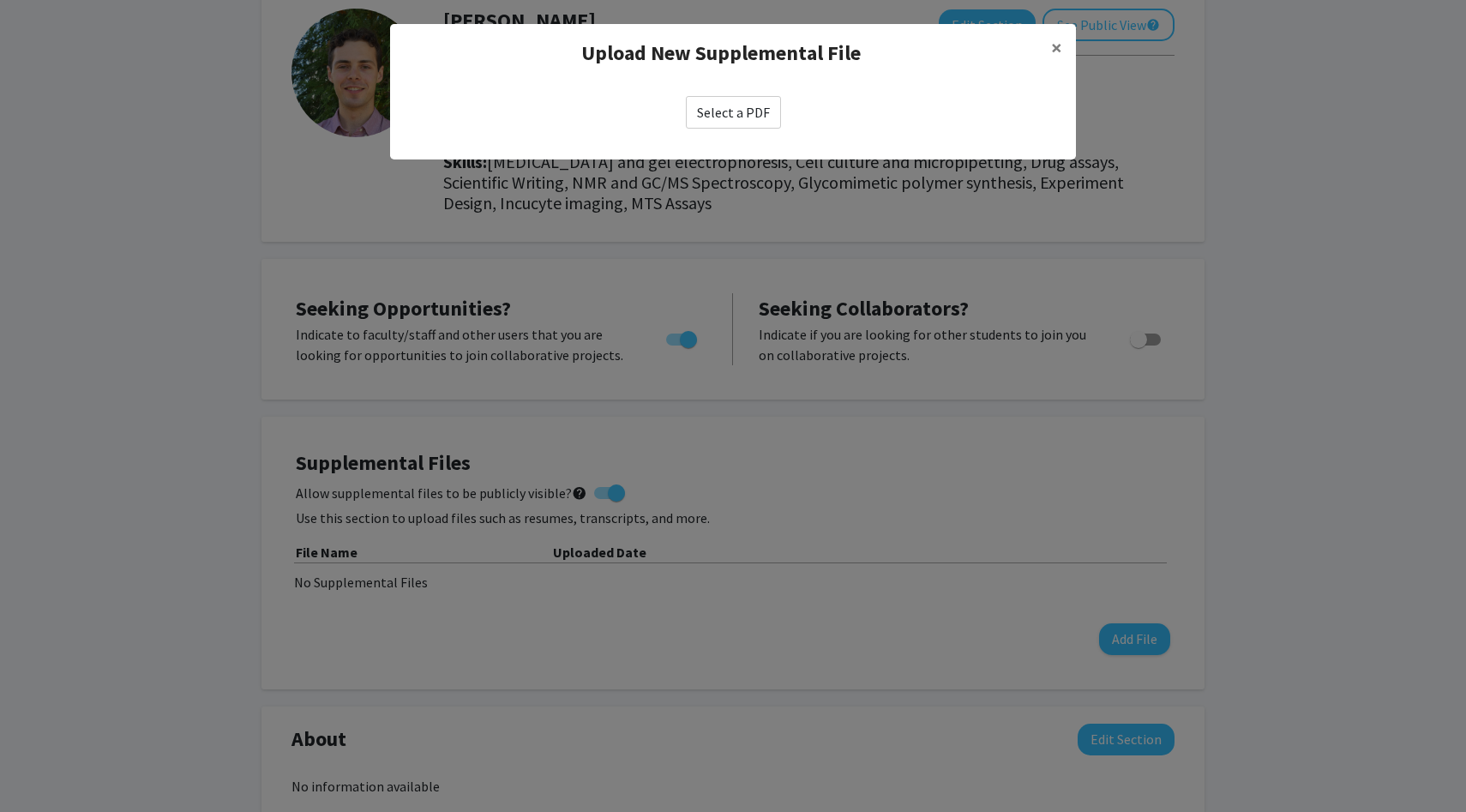
click at [711, 118] on label "Select a PDF" at bounding box center [733, 111] width 95 height 32
click at [0, 0] on input "Select a PDF" at bounding box center [0, 0] width 0 height 0
select select "custom"
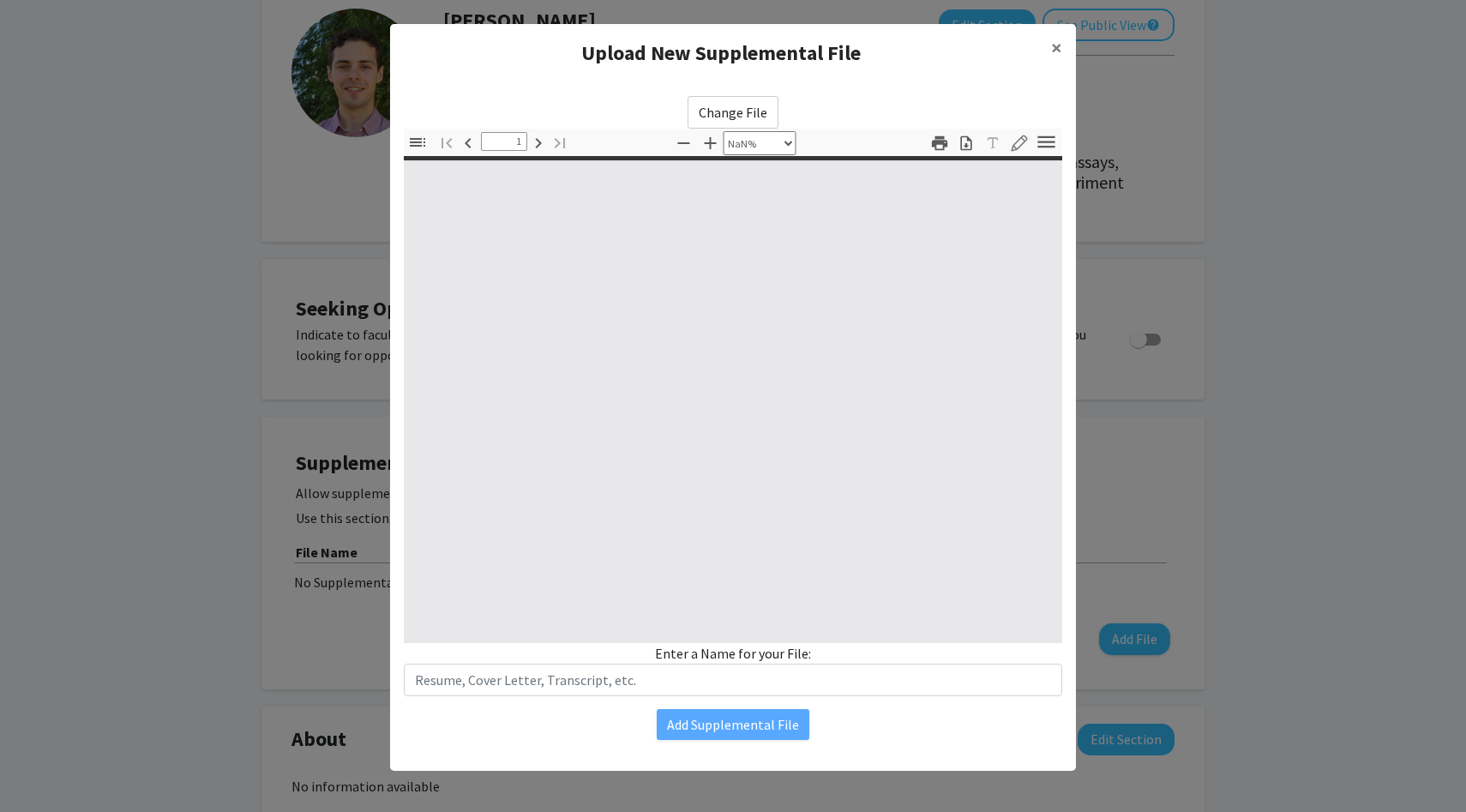
type input "0"
select select "custom"
type input "1"
select select "auto"
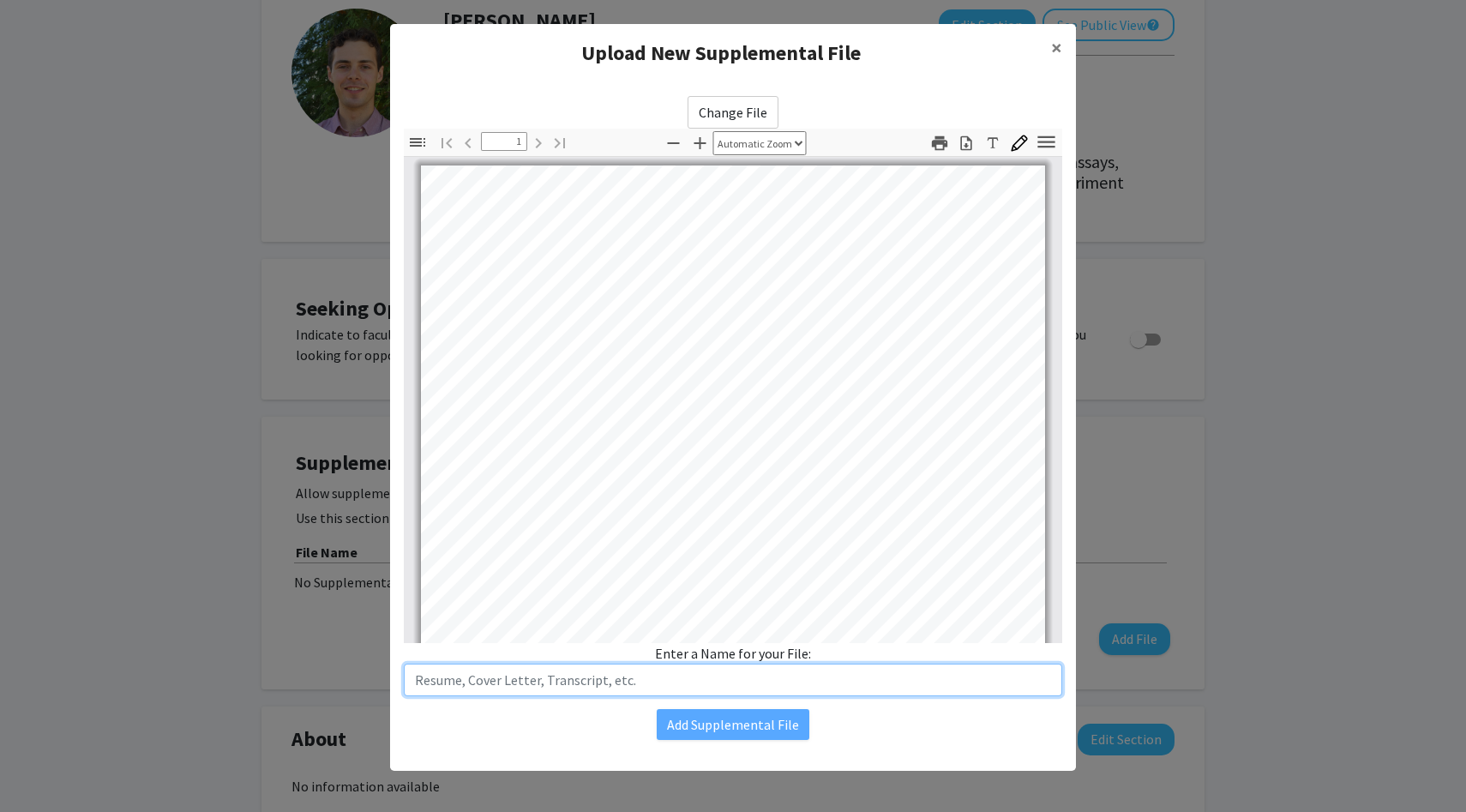
click at [688, 676] on input "text" at bounding box center [732, 679] width 658 height 32
type input "Resume"
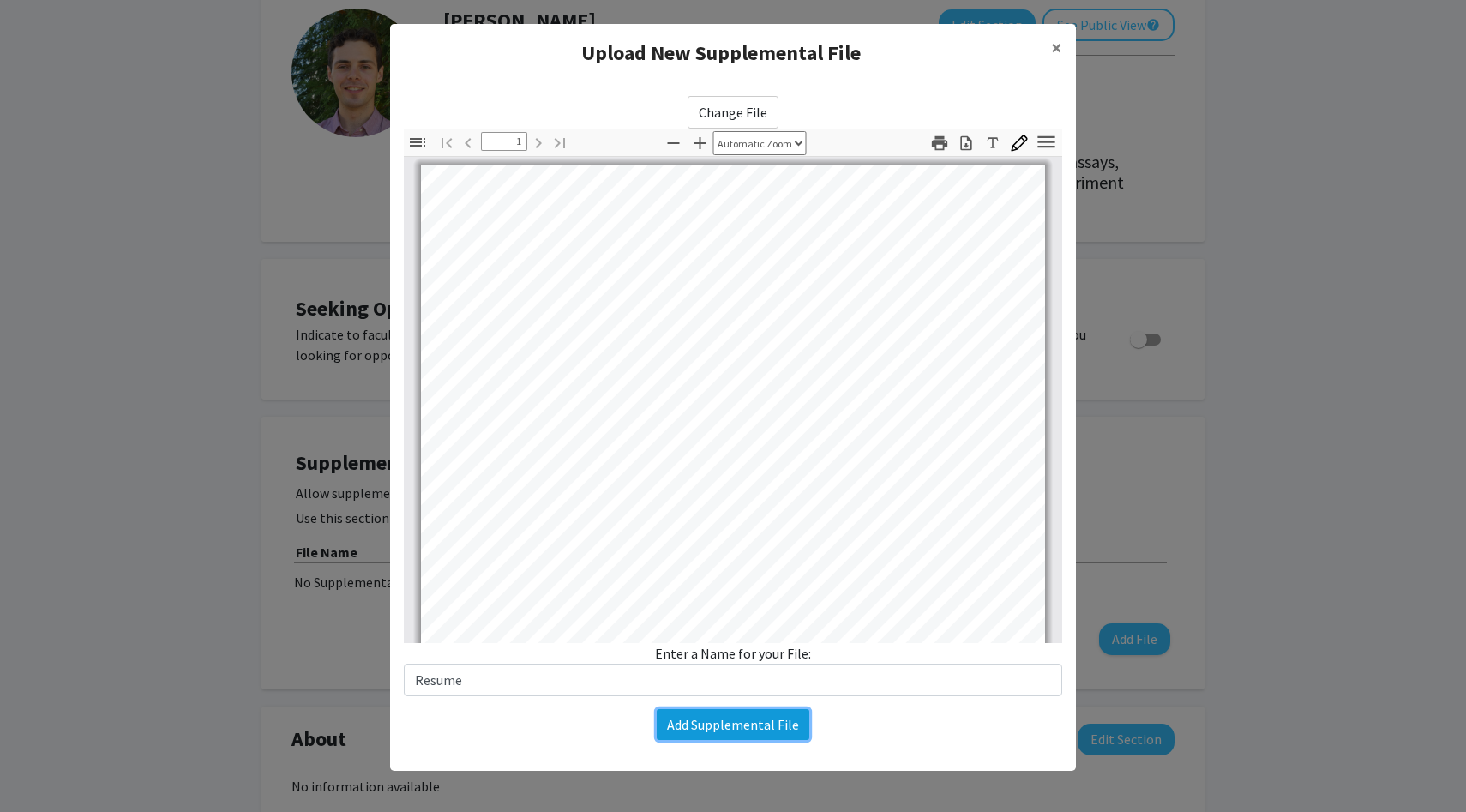
click at [753, 719] on button "Add Supplemental File" at bounding box center [732, 723] width 152 height 30
